Goal: Task Accomplishment & Management: Complete application form

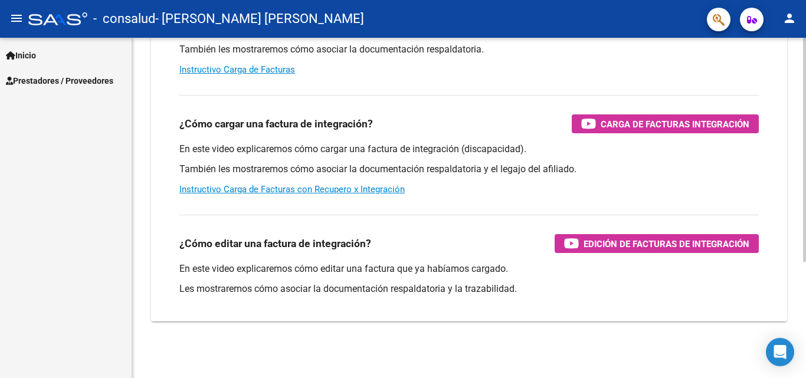
scroll to position [118, 0]
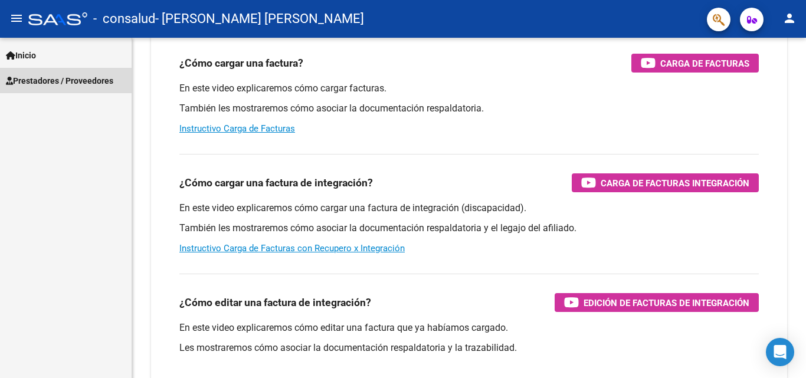
click at [49, 81] on span "Prestadores / Proveedores" at bounding box center [59, 80] width 107 height 13
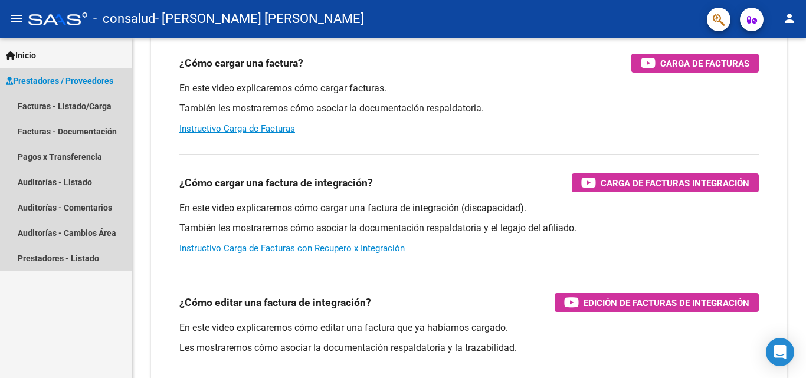
click at [58, 79] on span "Prestadores / Proveedores" at bounding box center [59, 80] width 107 height 13
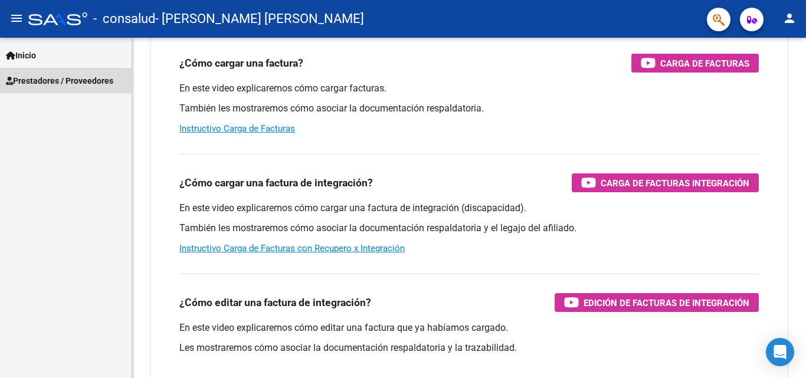
click at [58, 79] on span "Prestadores / Proveedores" at bounding box center [59, 80] width 107 height 13
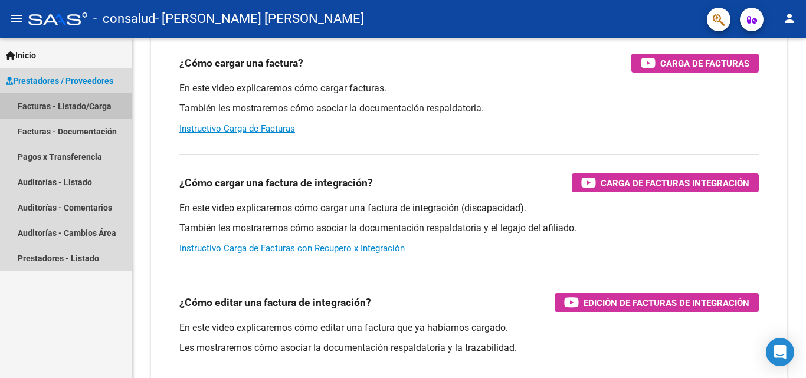
click at [70, 108] on link "Facturas - Listado/Carga" at bounding box center [66, 105] width 132 height 25
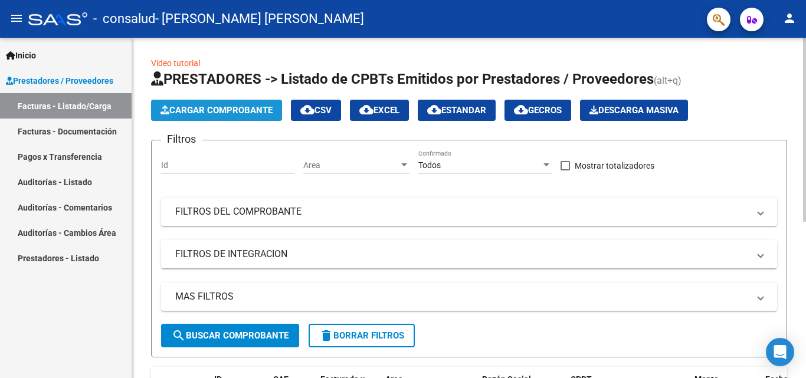
click at [238, 109] on span "Cargar Comprobante" at bounding box center [217, 110] width 112 height 11
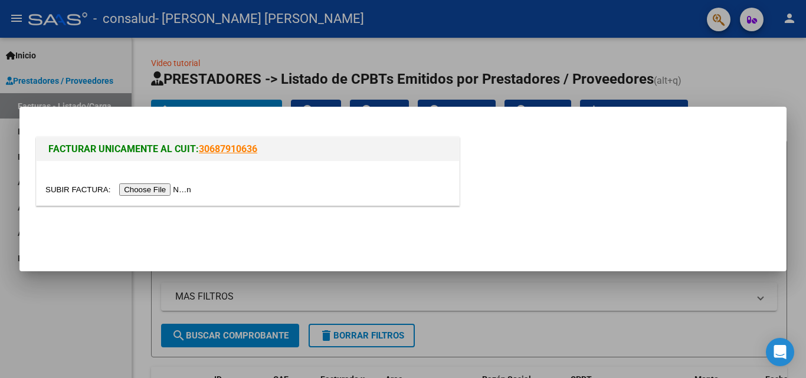
click at [133, 190] on input "file" at bounding box center [119, 190] width 149 height 12
click at [145, 191] on input "file" at bounding box center [119, 190] width 149 height 12
click at [177, 192] on input "file" at bounding box center [119, 190] width 149 height 12
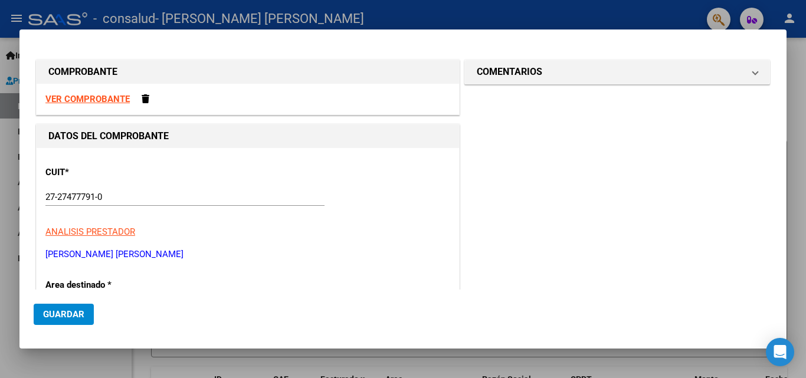
click at [88, 98] on strong "VER COMPROBANTE" at bounding box center [87, 99] width 84 height 11
click at [148, 97] on span at bounding box center [146, 98] width 8 height 9
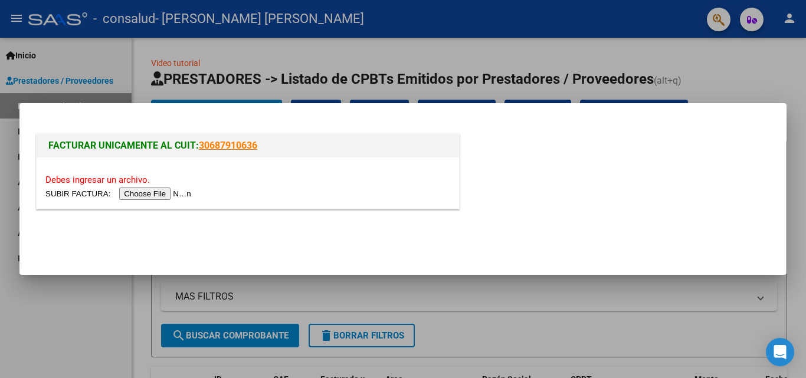
click at [161, 194] on input "file" at bounding box center [119, 194] width 149 height 12
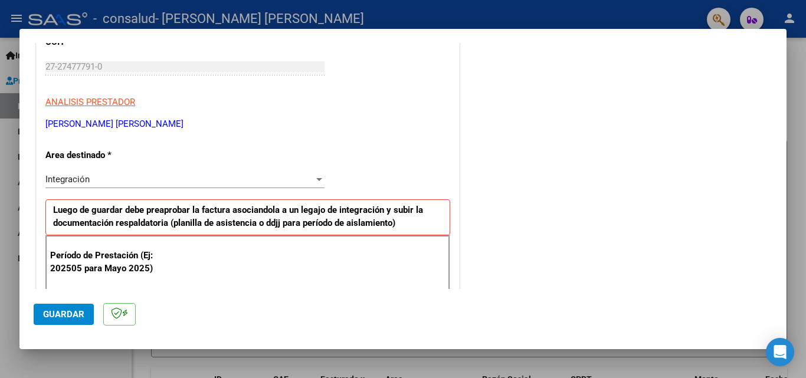
scroll to position [177, 0]
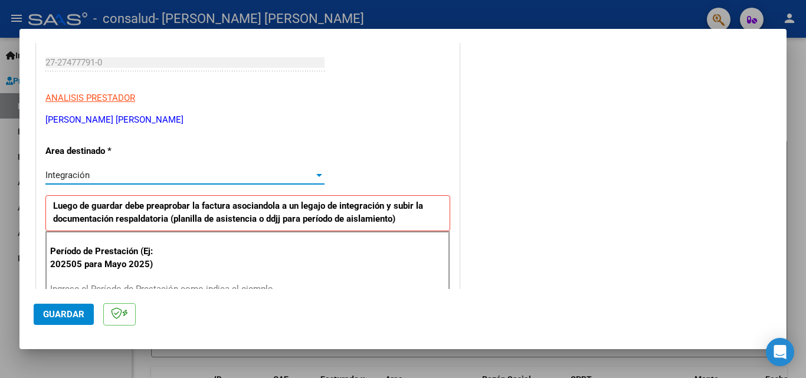
click at [103, 172] on div "Integración" at bounding box center [179, 175] width 269 height 11
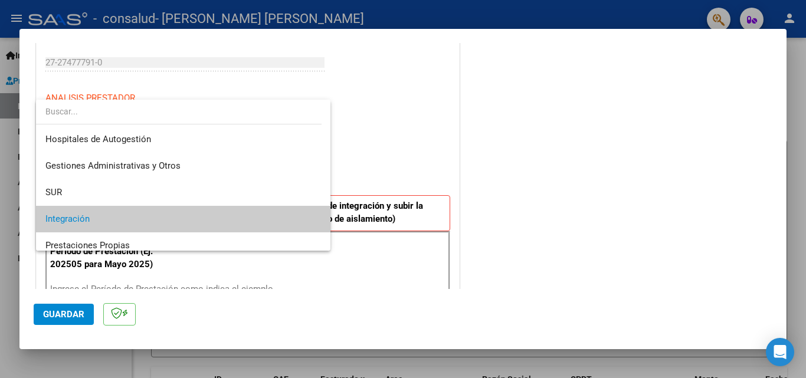
scroll to position [44, 0]
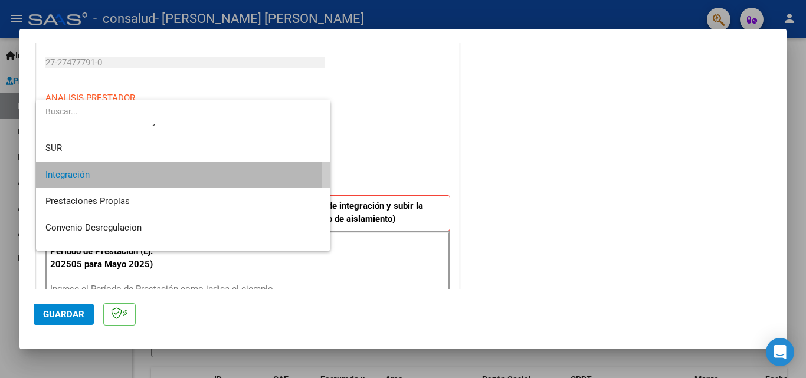
click at [106, 174] on span "Integración" at bounding box center [183, 175] width 276 height 27
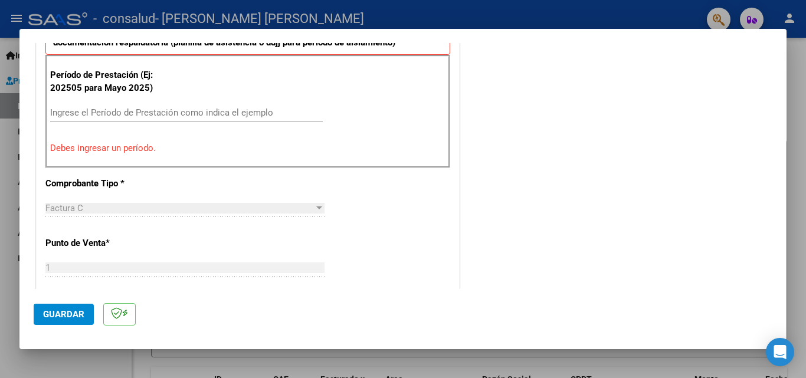
scroll to position [354, 0]
click at [115, 112] on input "Ingrese el Período de Prestación como indica el ejemplo" at bounding box center [186, 112] width 273 height 11
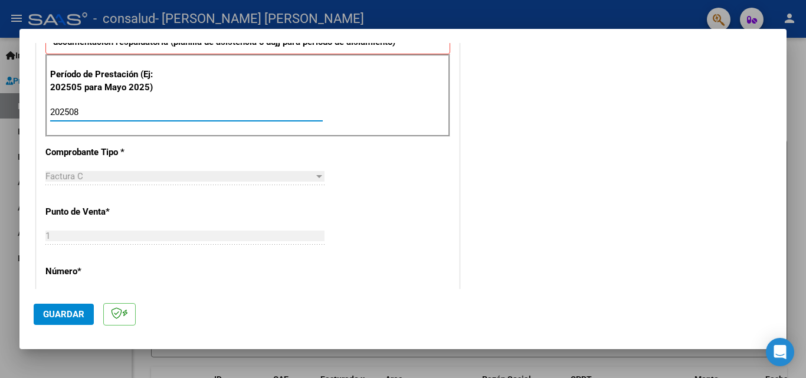
type input "202508"
click at [129, 177] on div "Factura C" at bounding box center [179, 176] width 269 height 11
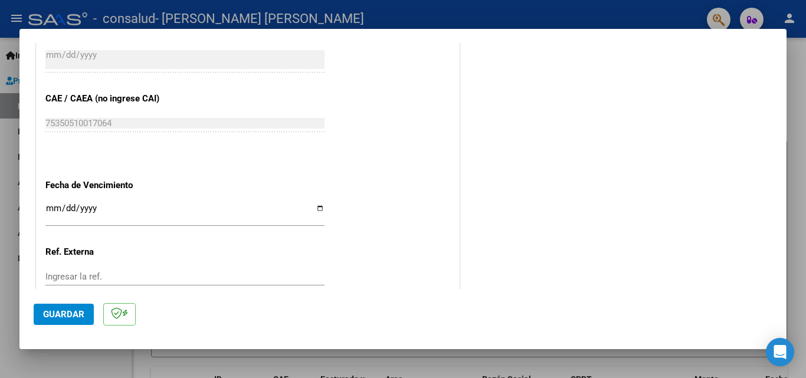
scroll to position [793, 0]
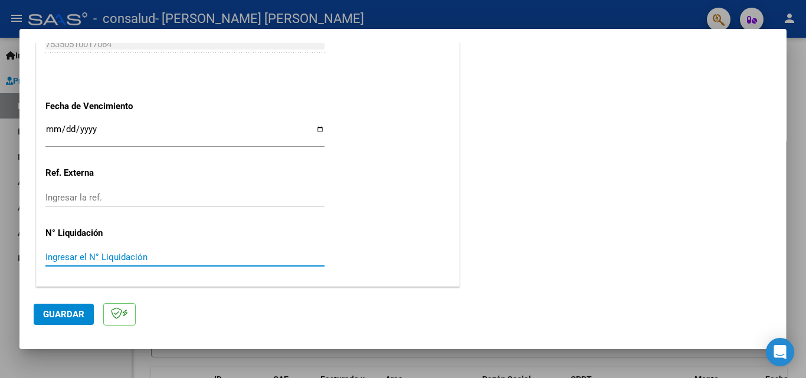
click at [144, 253] on input "Ingresar el N° Liquidación" at bounding box center [184, 257] width 279 height 11
click at [145, 256] on input "Ingresar el N° Liquidación" at bounding box center [184, 257] width 279 height 11
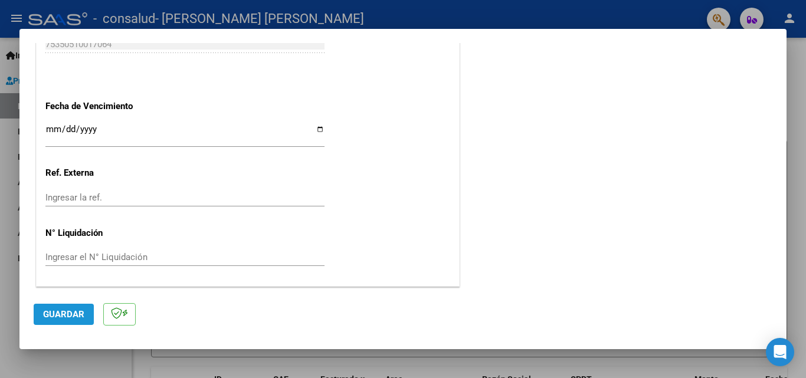
click at [60, 315] on span "Guardar" at bounding box center [63, 314] width 41 height 11
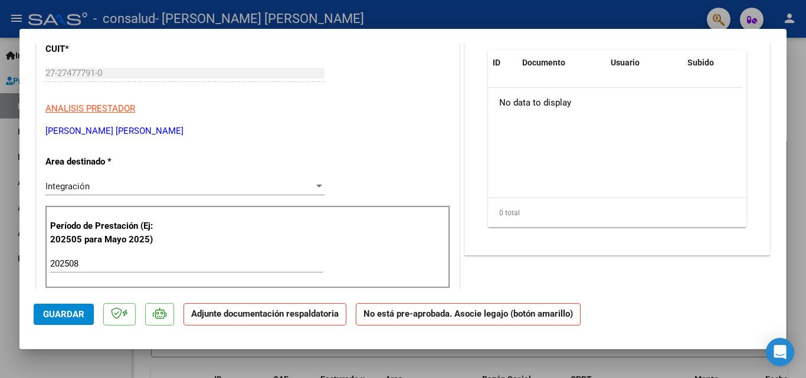
scroll to position [0, 0]
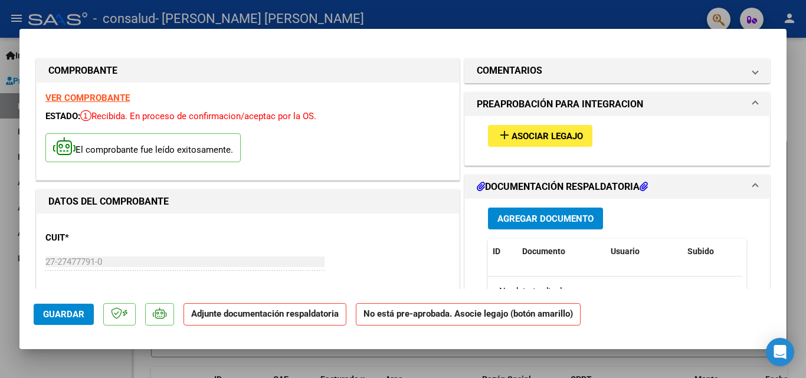
click at [566, 220] on span "Agregar Documento" at bounding box center [546, 219] width 96 height 11
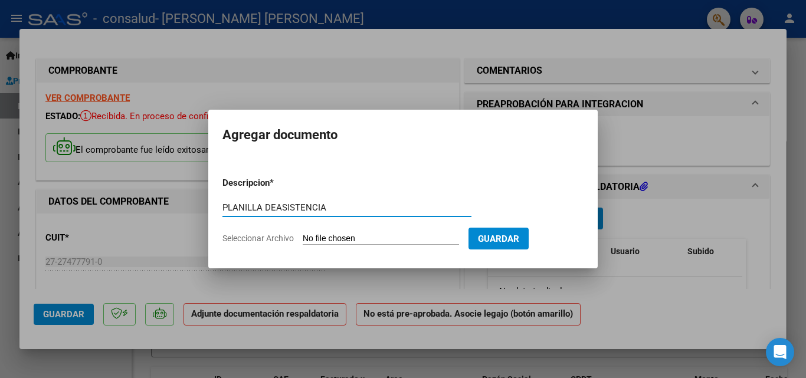
click at [277, 206] on input "PLANILLA DEASISTENCIA" at bounding box center [347, 208] width 249 height 11
type input "PLANILLA DE ASISTENCIA"
click at [520, 242] on span "Guardar" at bounding box center [498, 239] width 41 height 11
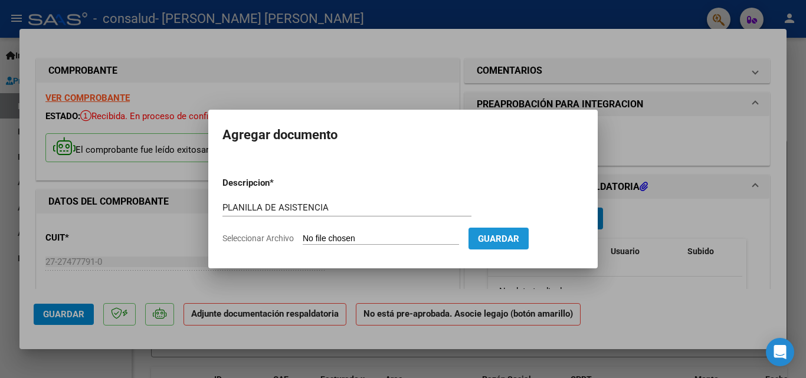
click at [520, 238] on span "Guardar" at bounding box center [498, 239] width 41 height 11
click at [384, 212] on input "PLANILLA DE ASISTENCIA" at bounding box center [347, 208] width 249 height 11
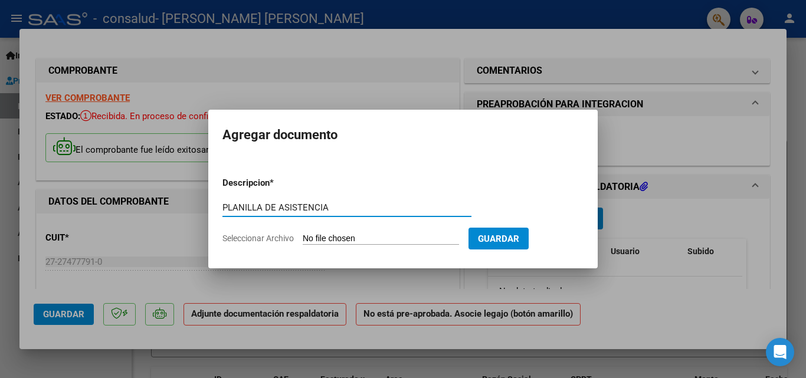
click at [375, 242] on input "Seleccionar Archivo" at bounding box center [381, 239] width 156 height 11
type input "C:\fakepath\A_08_25.pdf"
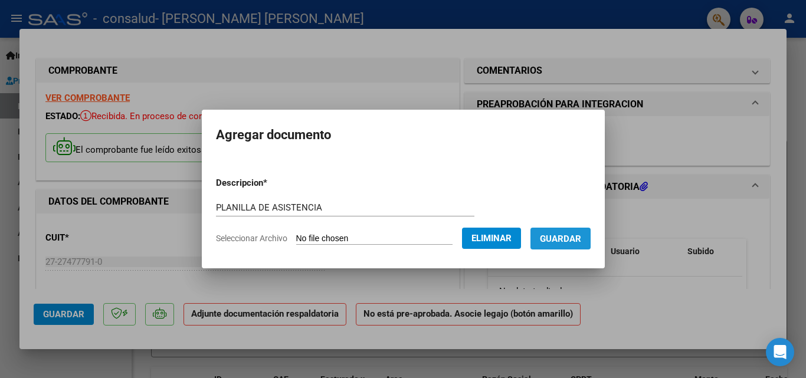
click at [577, 244] on button "Guardar" at bounding box center [561, 239] width 60 height 22
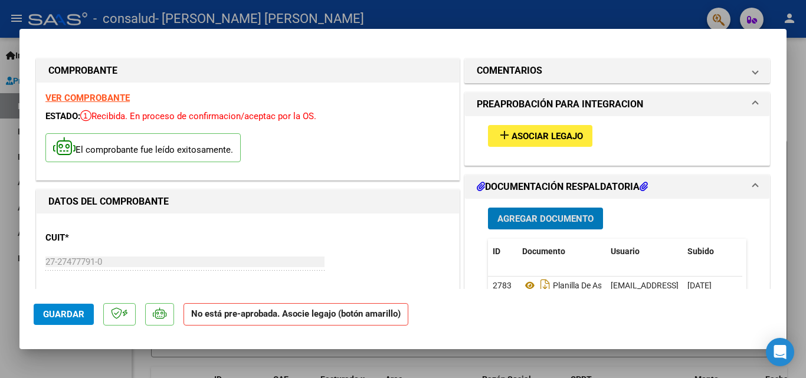
click at [73, 321] on button "Guardar" at bounding box center [64, 314] width 60 height 21
click at [783, 302] on mat-dialog-container "COMPROBANTE VER COMPROBANTE ESTADO: Recibida. En proceso de confirmacion/acepta…" at bounding box center [403, 189] width 768 height 321
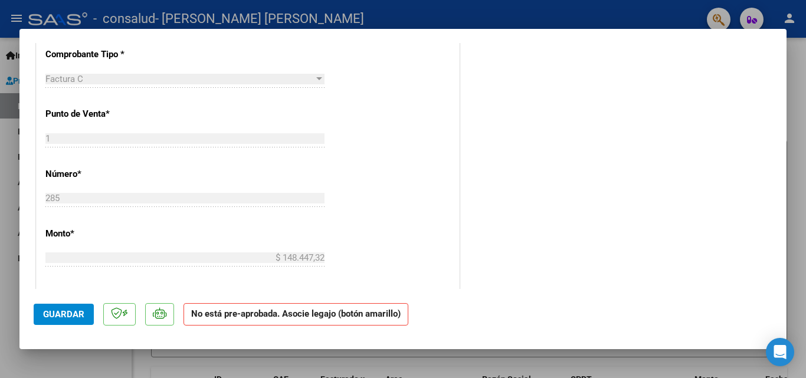
scroll to position [645, 0]
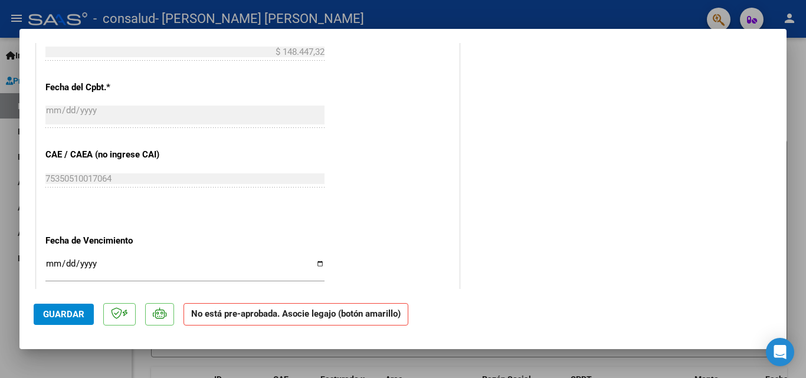
click at [781, 302] on mat-dialog-container "COMPROBANTE VER COMPROBANTE ESTADO: Recibida. En proceso de confirmacion/acepta…" at bounding box center [403, 189] width 768 height 321
click at [778, 294] on mat-dialog-container "COMPROBANTE VER COMPROBANTE ESTADO: Recibida. En proceso de confirmacion/acepta…" at bounding box center [403, 189] width 768 height 321
drag, startPoint x: 778, startPoint y: 294, endPoint x: 784, endPoint y: 283, distance: 12.7
click at [784, 283] on mat-dialog-container "COMPROBANTE VER COMPROBANTE ESTADO: Recibida. En proceso de confirmacion/acepta…" at bounding box center [403, 189] width 768 height 321
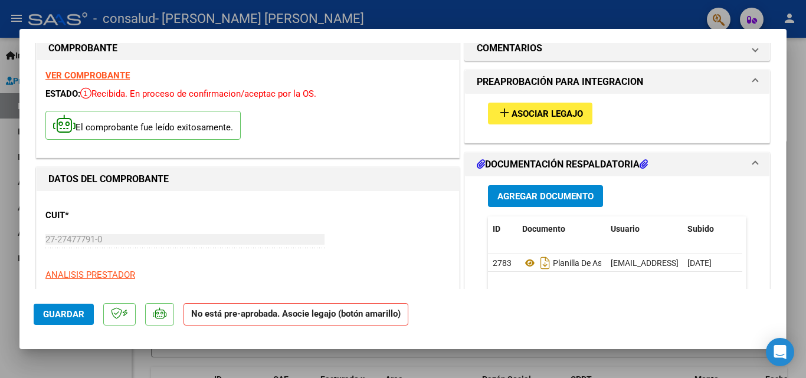
scroll to position [0, 0]
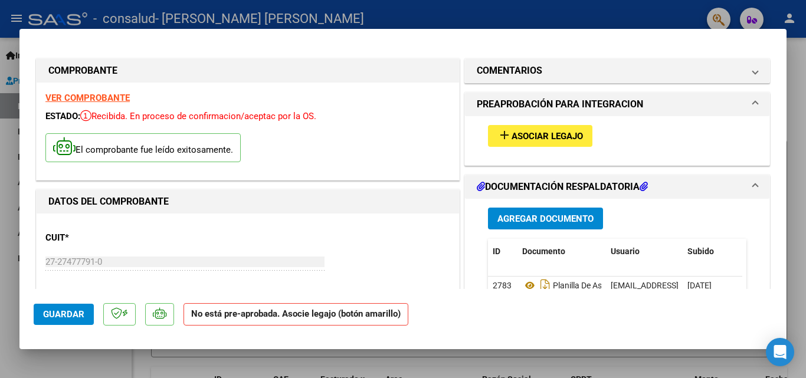
click at [540, 138] on span "Asociar Legajo" at bounding box center [547, 136] width 71 height 11
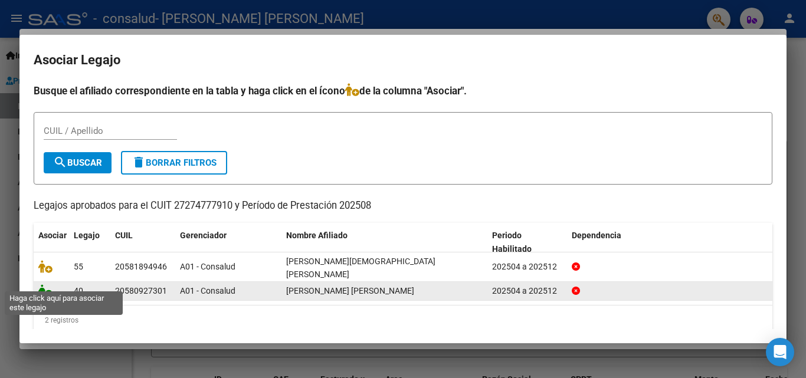
click at [43, 285] on icon at bounding box center [45, 291] width 14 height 13
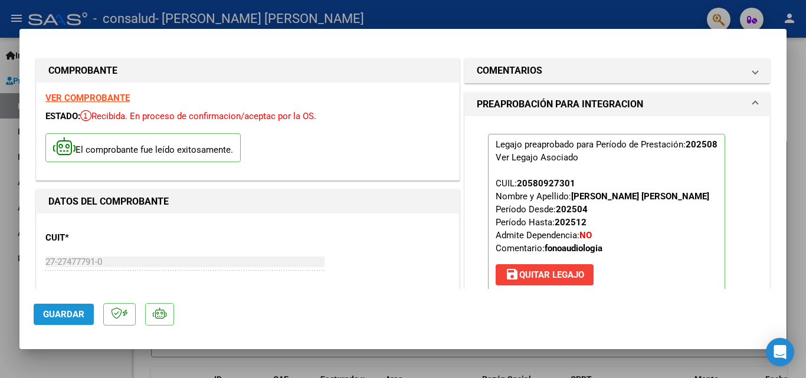
click at [60, 316] on span "Guardar" at bounding box center [63, 314] width 41 height 11
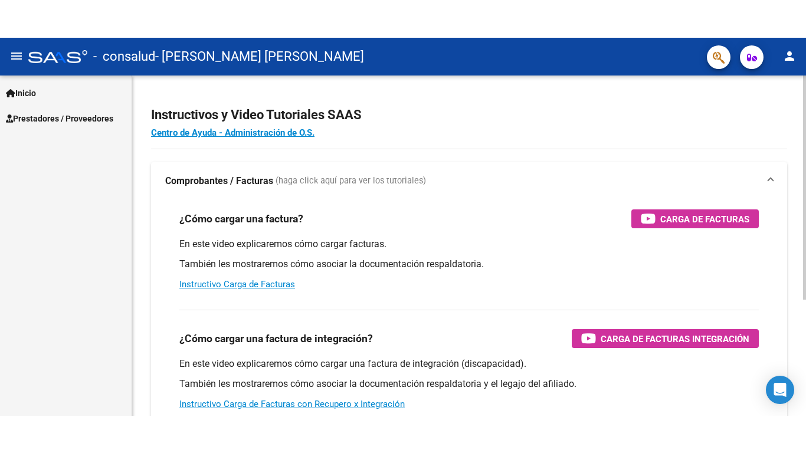
scroll to position [177, 0]
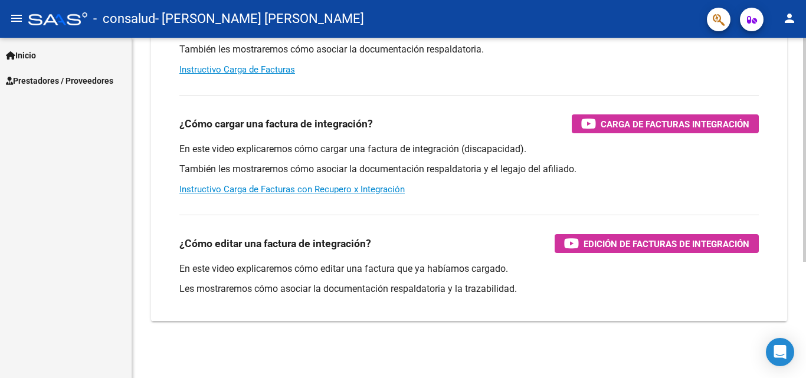
click at [806, 301] on div at bounding box center [805, 208] width 3 height 341
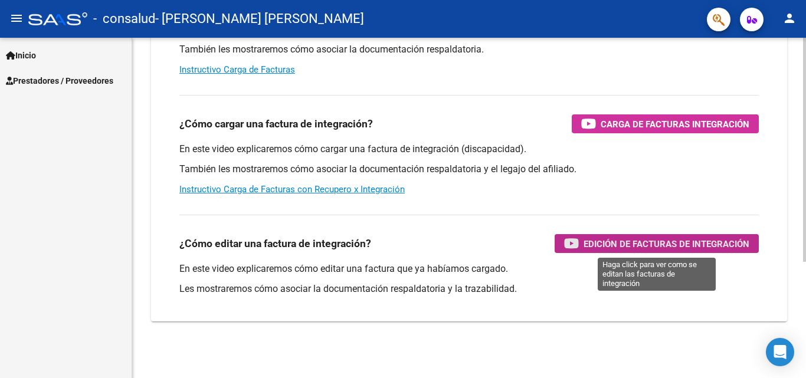
click at [628, 246] on span "Edición de Facturas de integración" at bounding box center [667, 244] width 166 height 15
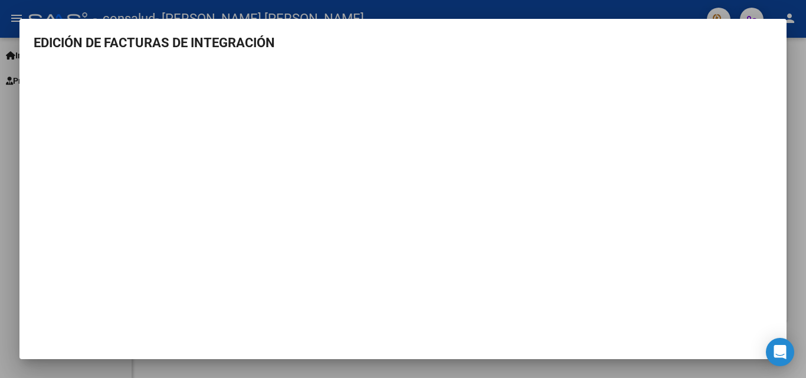
click at [775, 30] on mat-dialog-container "EDICIÓN DE FACTURAS DE INTEGRACIÓN" at bounding box center [403, 189] width 768 height 341
click at [53, 30] on mat-dialog-container "EDICIÓN DE FACTURAS DE INTEGRACIÓN" at bounding box center [403, 189] width 768 height 341
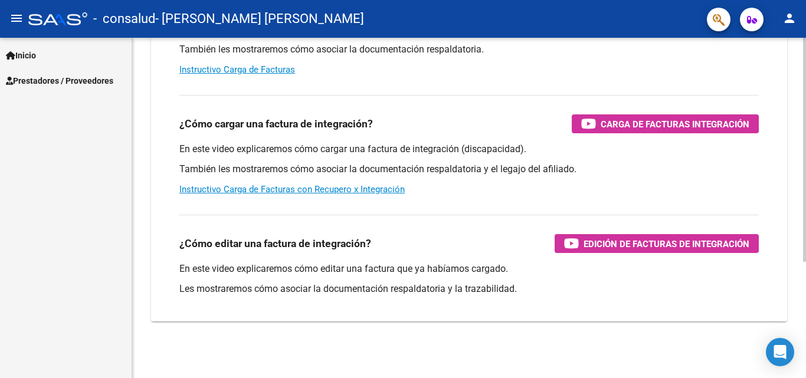
click at [796, 81] on div "Instructivos y Video Tutoriales SAAS Centro de Ayuda - Administración de O.S. C…" at bounding box center [469, 120] width 674 height 518
click at [790, 58] on div "Instructivos y Video Tutoriales SAAS Centro de Ayuda - Administración de O.S. C…" at bounding box center [469, 120] width 674 height 518
click at [801, 62] on div "Instructivos y Video Tutoriales SAAS Centro de Ayuda - Administración de O.S. C…" at bounding box center [469, 120] width 674 height 518
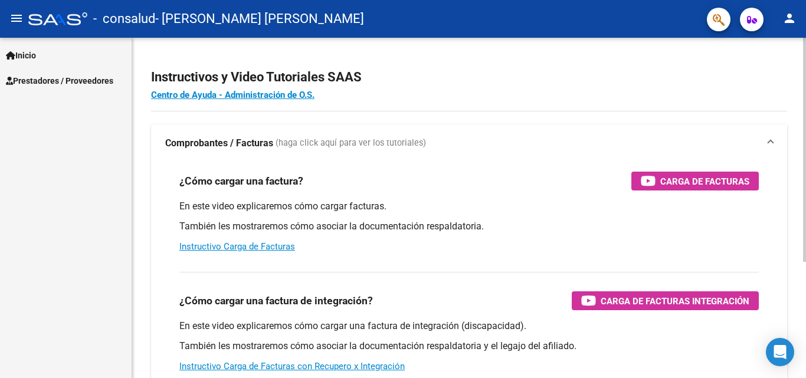
drag, startPoint x: 801, startPoint y: 62, endPoint x: 284, endPoint y: 103, distance: 518.8
click at [284, 103] on div "Instructivos y Video Tutoriales SAAS Centro de Ayuda - Administración de O.S. C…" at bounding box center [469, 297] width 674 height 518
click at [76, 193] on div "Inicio Instructivos Contacto OS Prestadores / Proveedores Facturas - Listado/Ca…" at bounding box center [66, 208] width 132 height 341
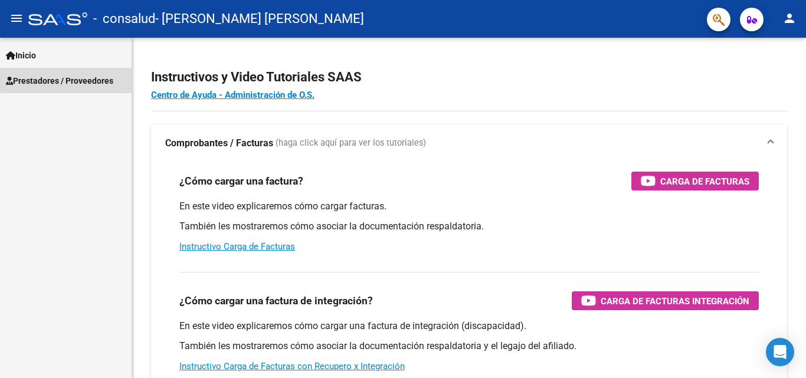
click at [89, 77] on span "Prestadores / Proveedores" at bounding box center [59, 80] width 107 height 13
click at [87, 79] on span "Prestadores / Proveedores" at bounding box center [59, 80] width 107 height 13
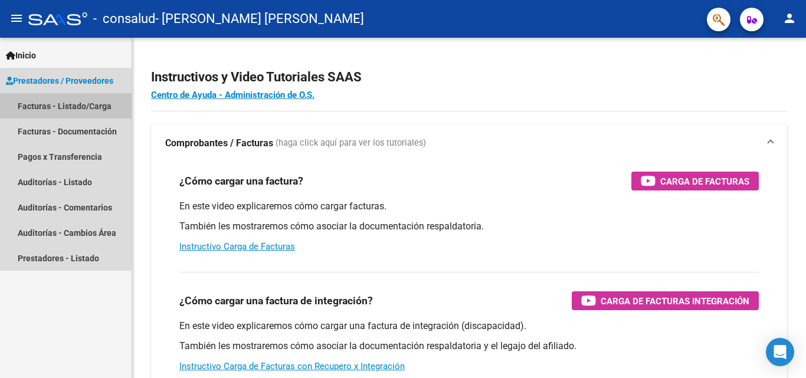
click at [87, 109] on link "Facturas - Listado/Carga" at bounding box center [66, 105] width 132 height 25
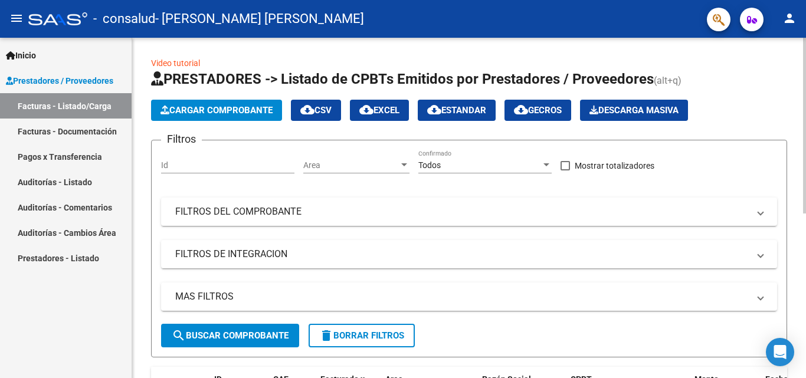
scroll to position [319, 0]
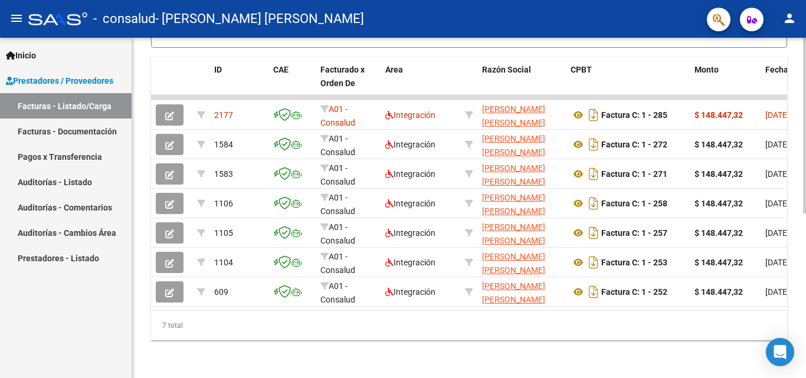
click at [806, 259] on div at bounding box center [805, 208] width 3 height 341
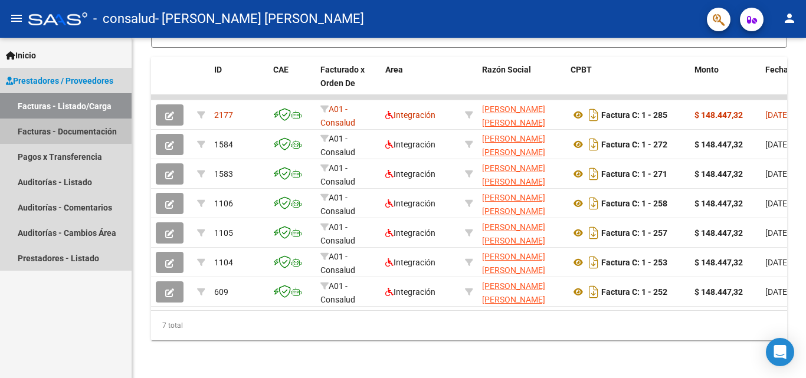
click at [63, 131] on link "Facturas - Documentación" at bounding box center [66, 131] width 132 height 25
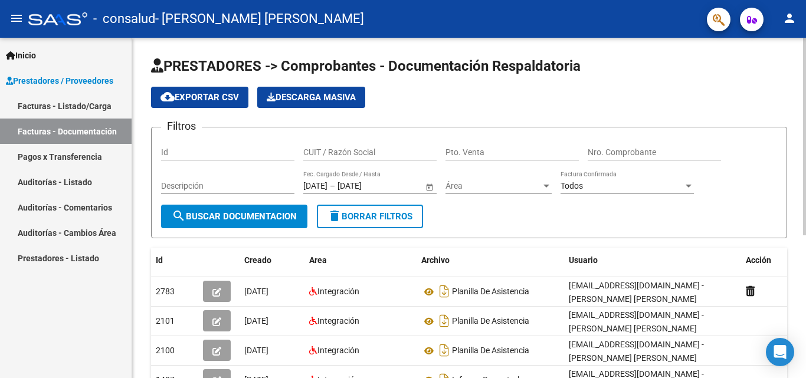
click at [803, 271] on div "PRESTADORES -> Comprobantes - Documentación Respaldatoria cloud_download Export…" at bounding box center [469, 326] width 674 height 577
click at [801, 274] on div "PRESTADORES -> Comprobantes - Documentación Respaldatoria cloud_download Export…" at bounding box center [469, 326] width 674 height 577
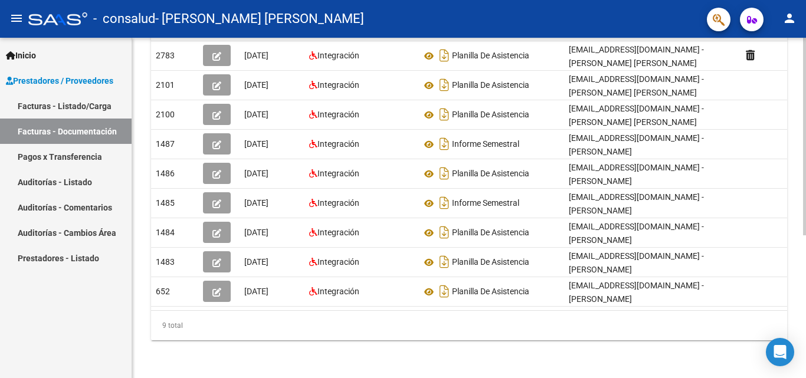
click at [805, 273] on div at bounding box center [805, 208] width 3 height 341
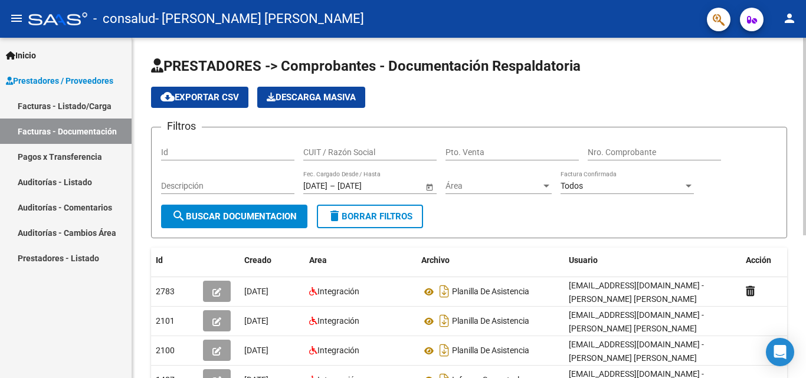
click at [805, 170] on div at bounding box center [805, 208] width 3 height 341
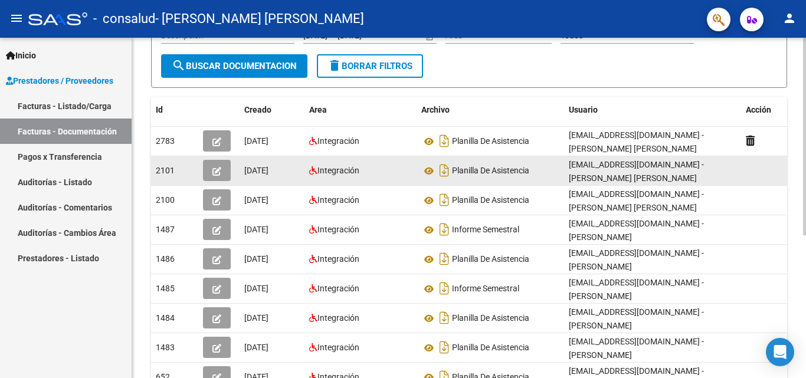
scroll to position [177, 0]
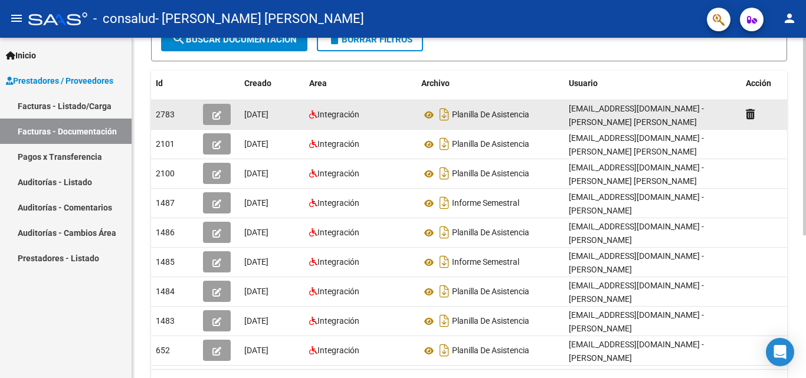
click at [530, 109] on div "Planilla De Asistencia" at bounding box center [491, 114] width 138 height 19
click at [433, 115] on icon at bounding box center [429, 115] width 15 height 14
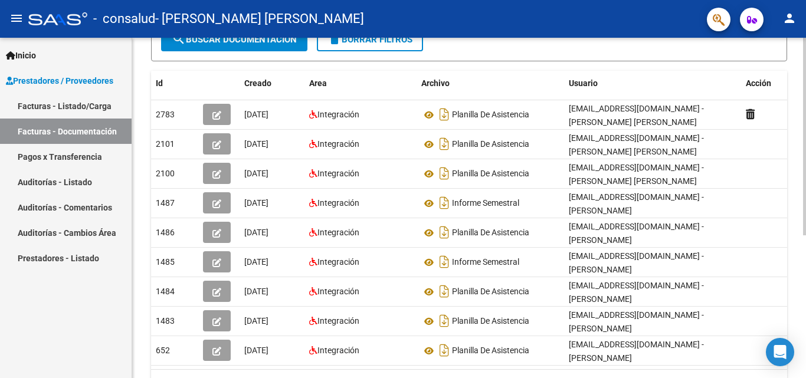
click at [806, 328] on div at bounding box center [805, 244] width 3 height 198
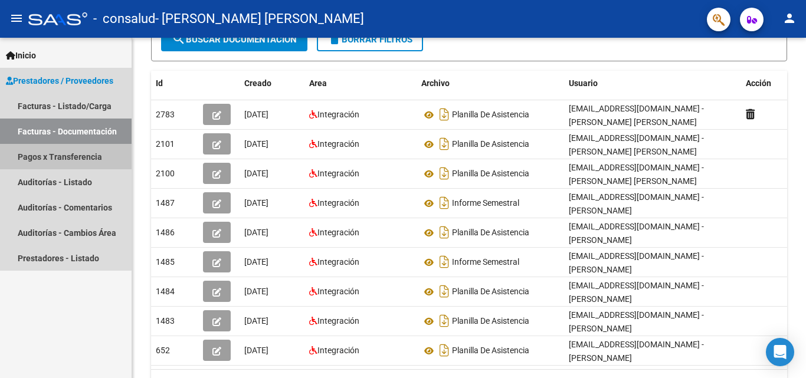
click at [53, 157] on link "Pagos x Transferencia" at bounding box center [66, 156] width 132 height 25
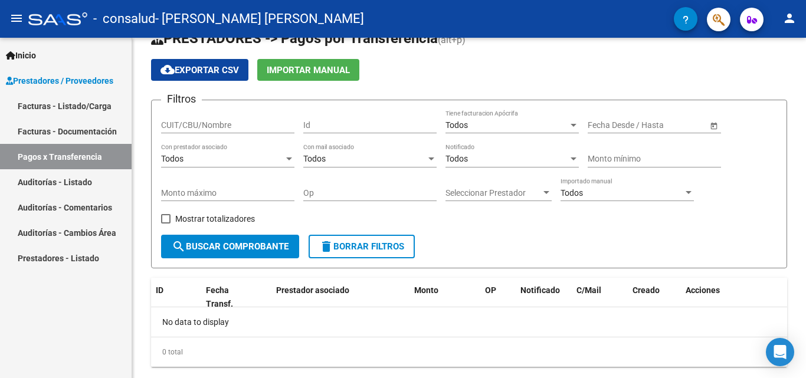
scroll to position [54, 0]
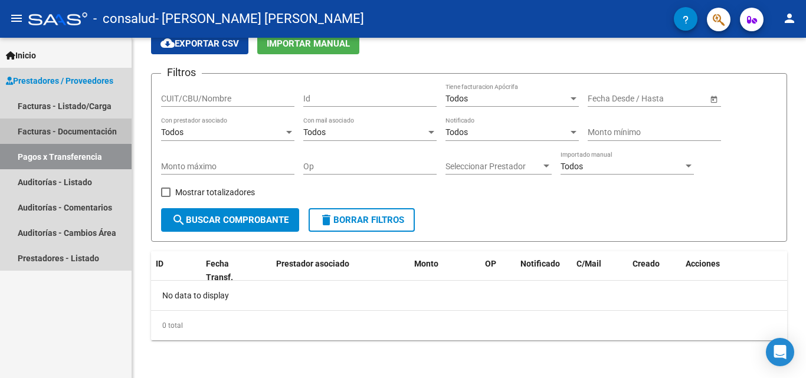
click at [58, 129] on link "Facturas - Documentación" at bounding box center [66, 131] width 132 height 25
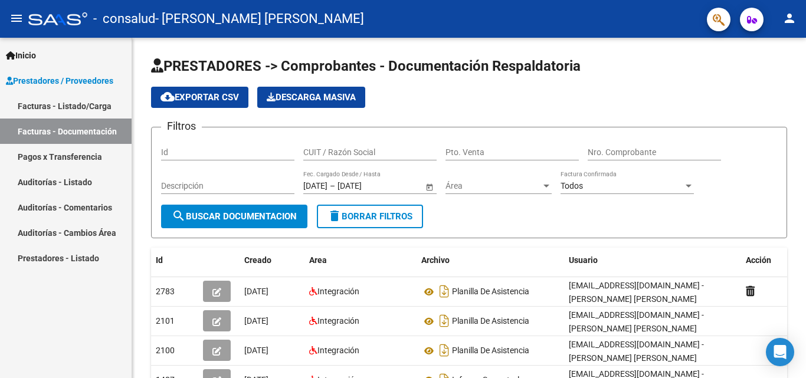
click at [102, 106] on link "Facturas - Listado/Carga" at bounding box center [66, 105] width 132 height 25
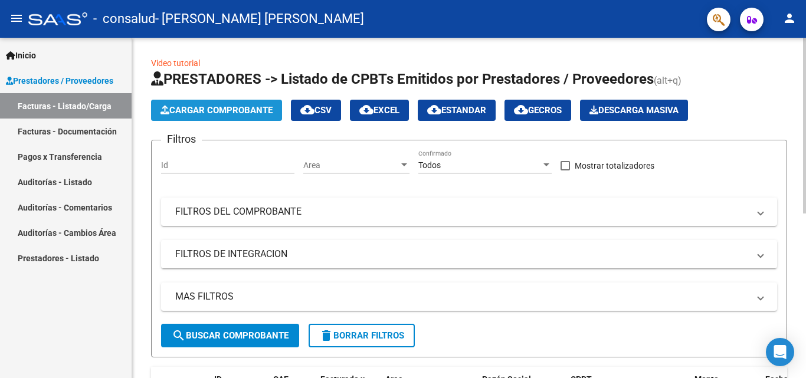
click at [249, 113] on span "Cargar Comprobante" at bounding box center [217, 110] width 112 height 11
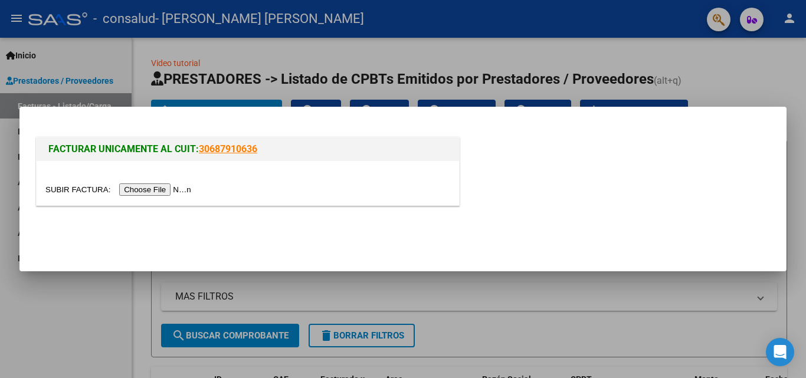
click at [161, 190] on input "file" at bounding box center [119, 190] width 149 height 12
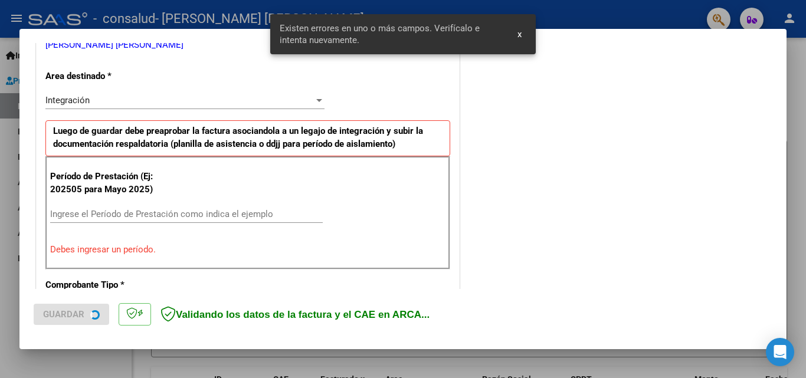
scroll to position [266, 0]
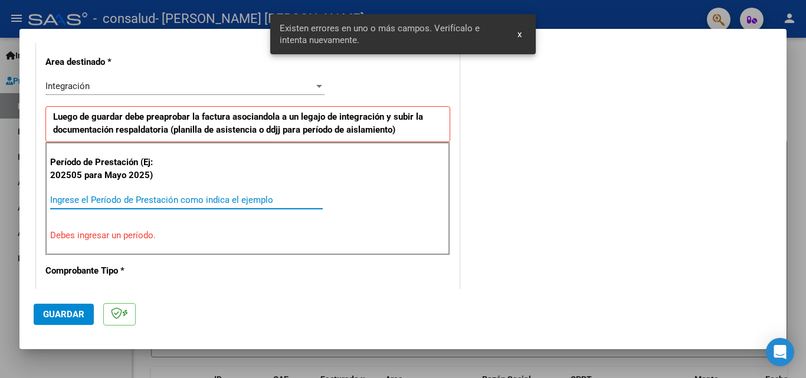
click at [201, 199] on input "Ingrese el Período de Prestación como indica el ejemplo" at bounding box center [186, 200] width 273 height 11
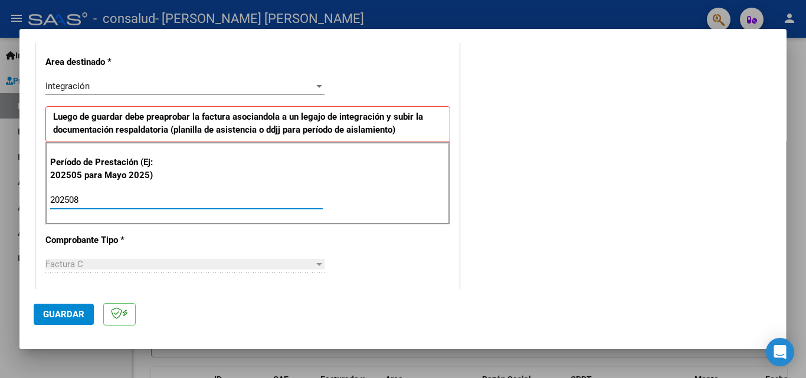
type input "202508"
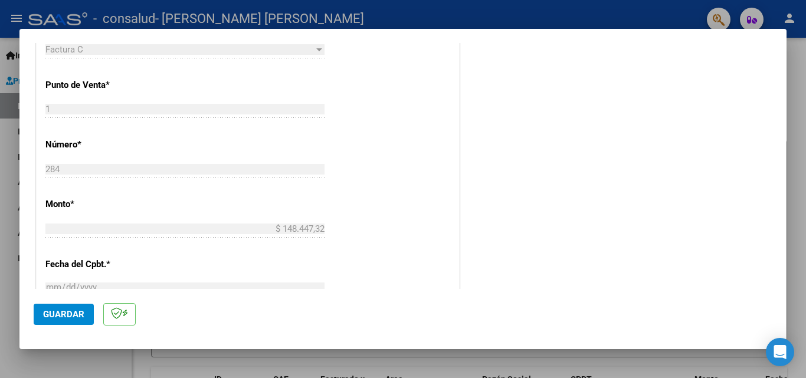
scroll to position [695, 0]
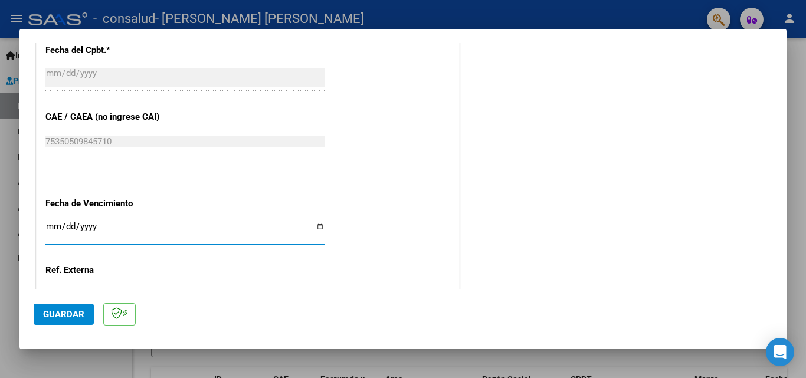
click at [92, 227] on input "Ingresar la fecha" at bounding box center [184, 231] width 279 height 19
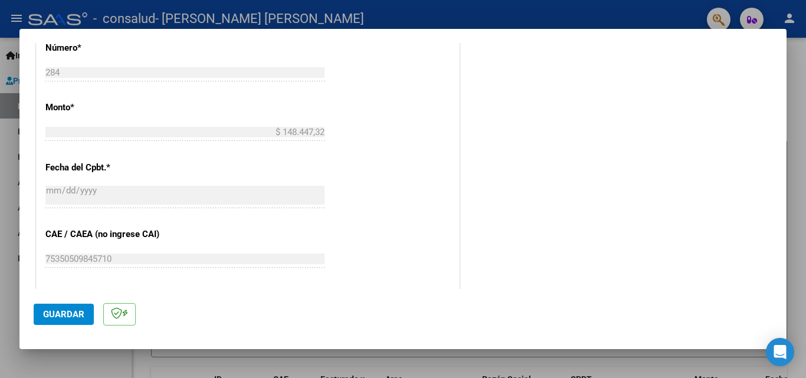
scroll to position [793, 0]
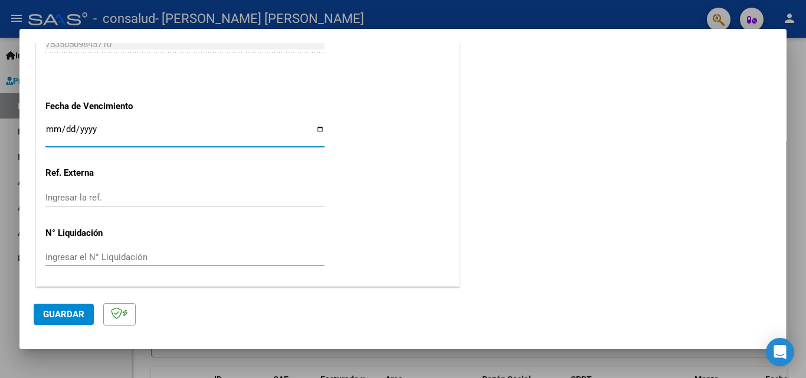
click at [111, 128] on input "Ingresar la fecha" at bounding box center [184, 134] width 279 height 19
type input "[DATE]"
click at [71, 317] on span "Guardar" at bounding box center [63, 314] width 41 height 11
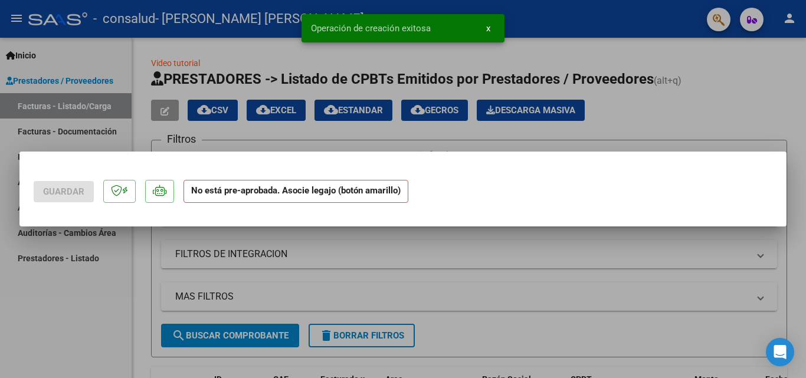
scroll to position [0, 0]
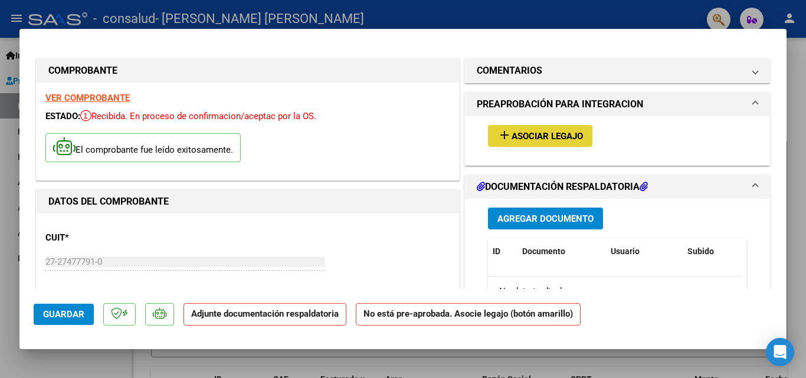
click at [563, 142] on span "Asociar Legajo" at bounding box center [547, 136] width 71 height 11
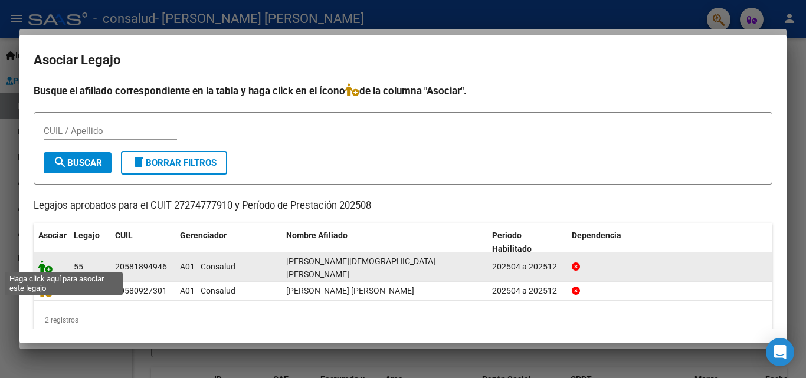
click at [44, 264] on icon at bounding box center [45, 266] width 14 height 13
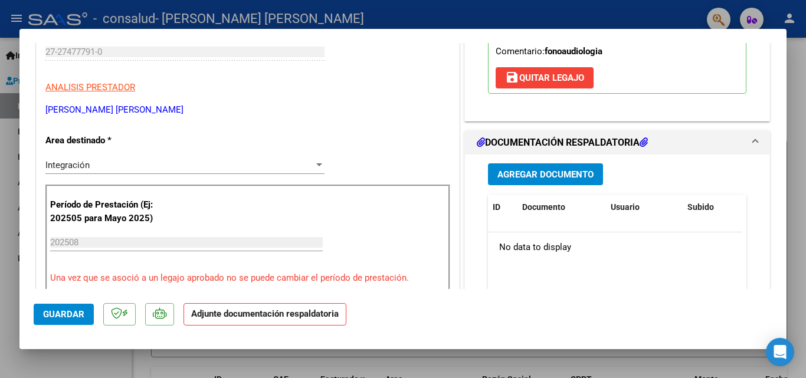
scroll to position [215, 0]
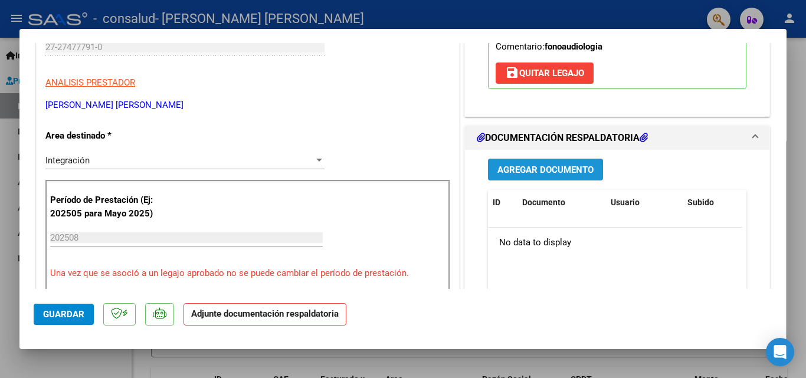
click at [556, 165] on span "Agregar Documento" at bounding box center [546, 170] width 96 height 11
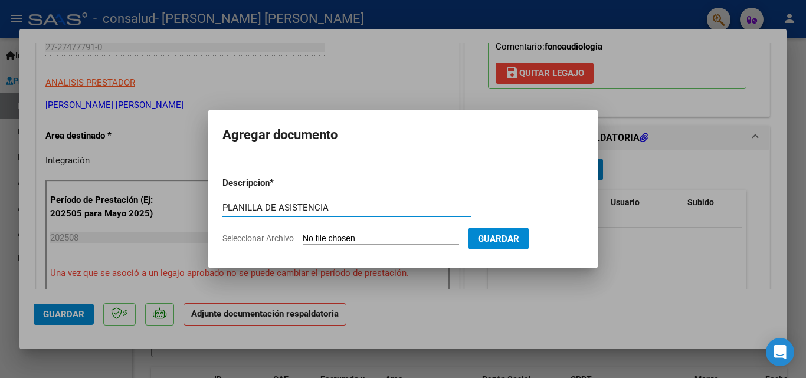
type input "PLANILLA DE ASISTENCIA"
click at [393, 241] on input "Seleccionar Archivo" at bounding box center [381, 239] width 156 height 11
type input "C:\fakepath\A_08_25.pdf"
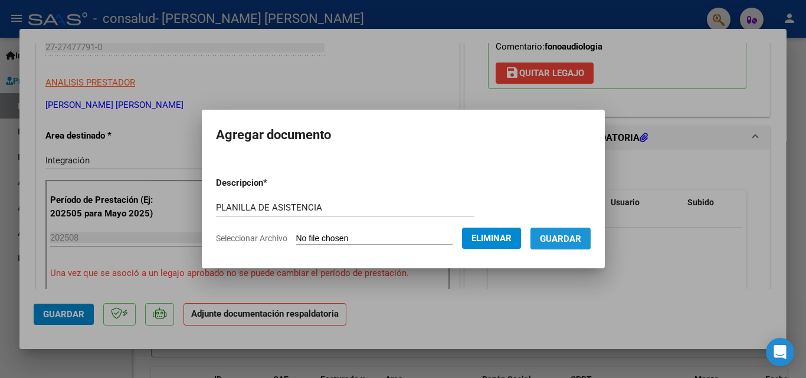
click at [577, 237] on span "Guardar" at bounding box center [560, 239] width 41 height 11
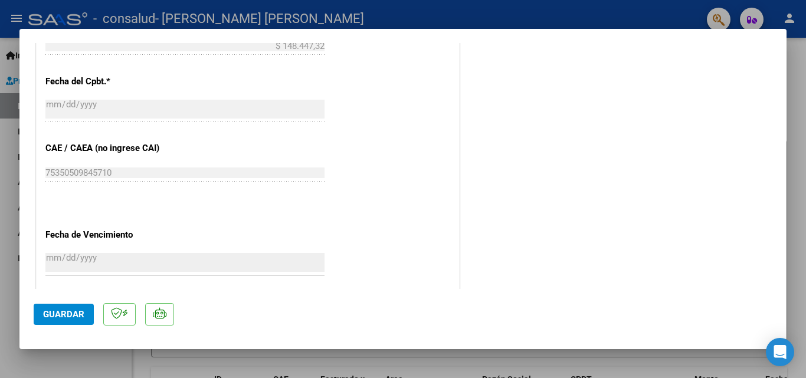
scroll to position [811, 0]
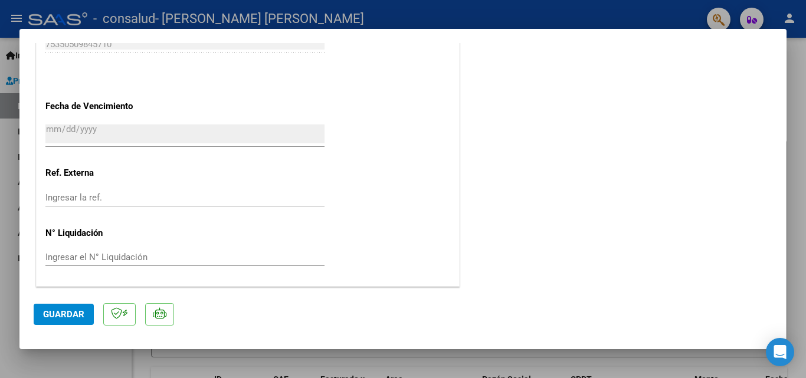
click at [77, 321] on button "Guardar" at bounding box center [64, 314] width 60 height 21
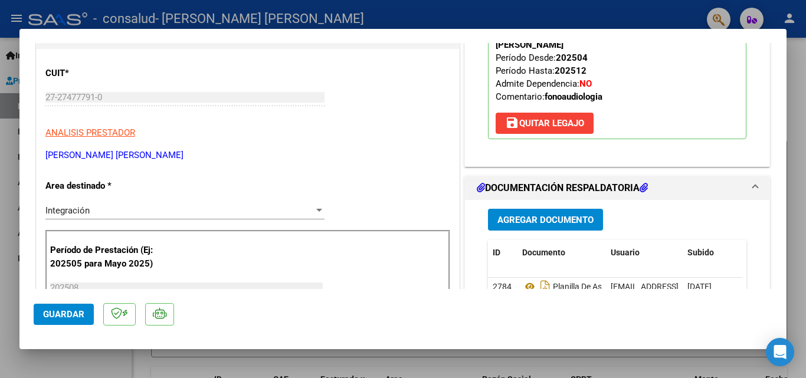
scroll to position [0, 0]
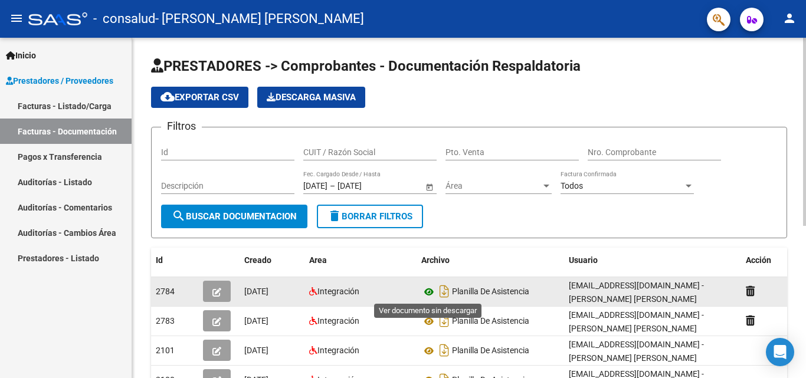
click at [430, 291] on icon at bounding box center [429, 292] width 15 height 14
